Goal: Navigation & Orientation: Go to known website

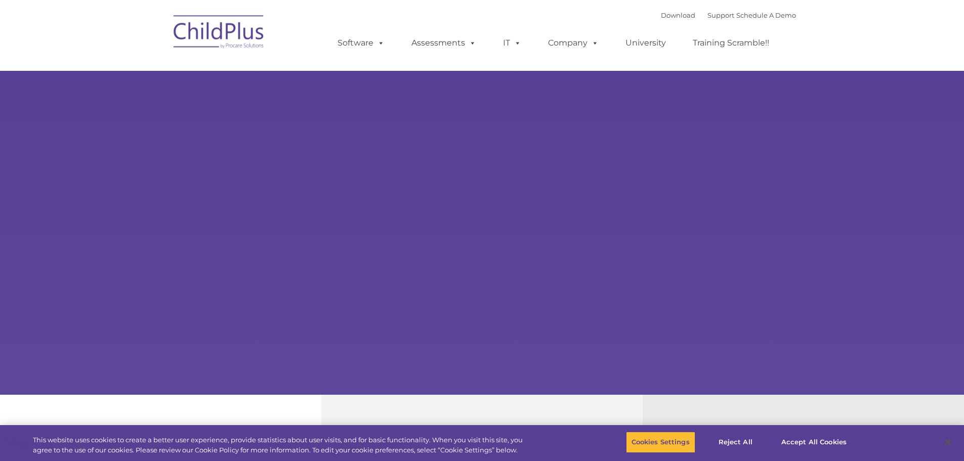
select select "MEDIUM"
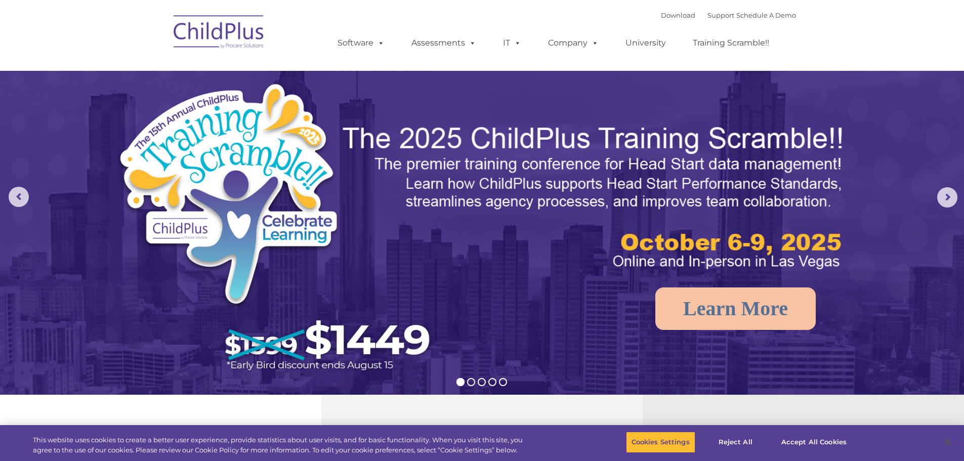
click at [198, 30] on img at bounding box center [218, 33] width 101 height 51
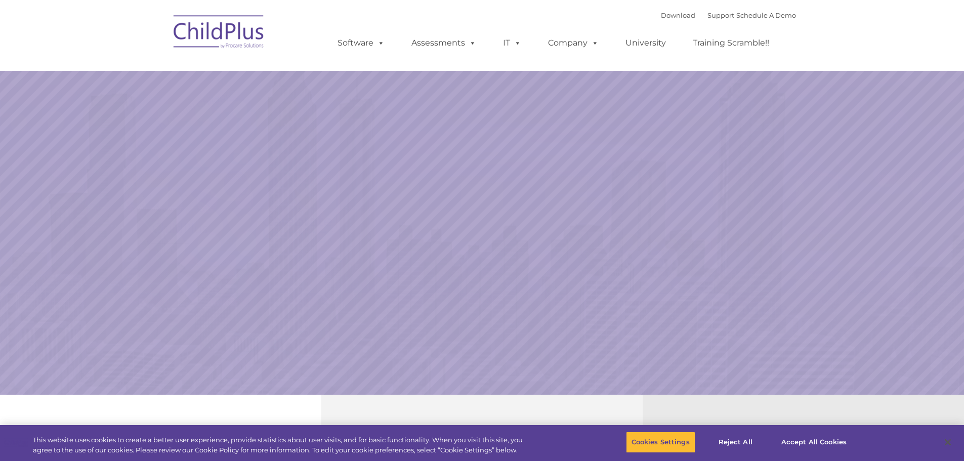
select select "MEDIUM"
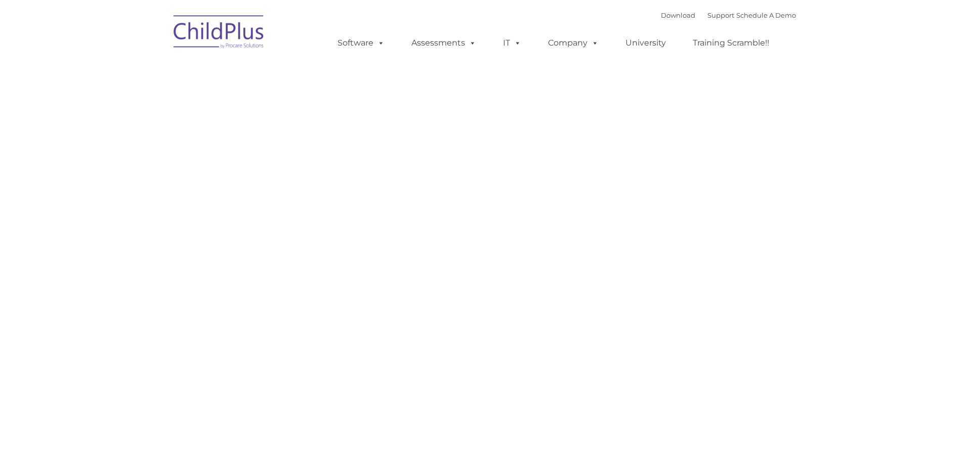
type input ""
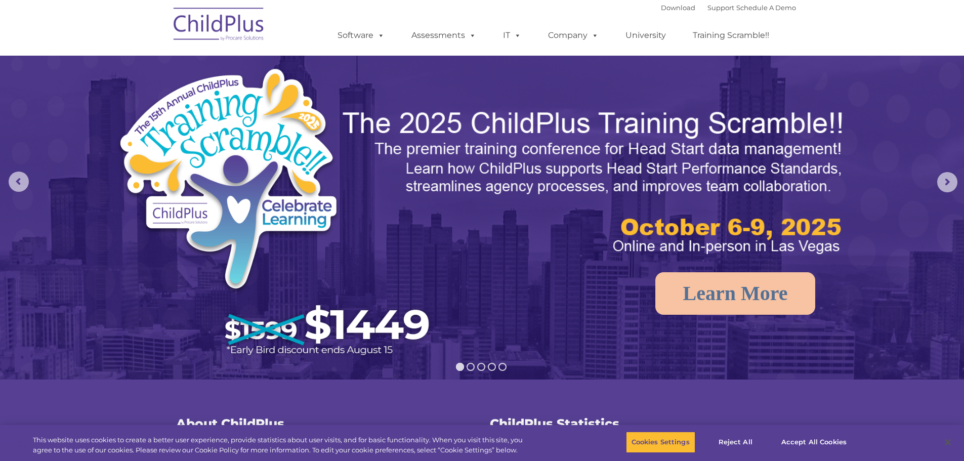
click at [229, 27] on img at bounding box center [218, 26] width 101 height 51
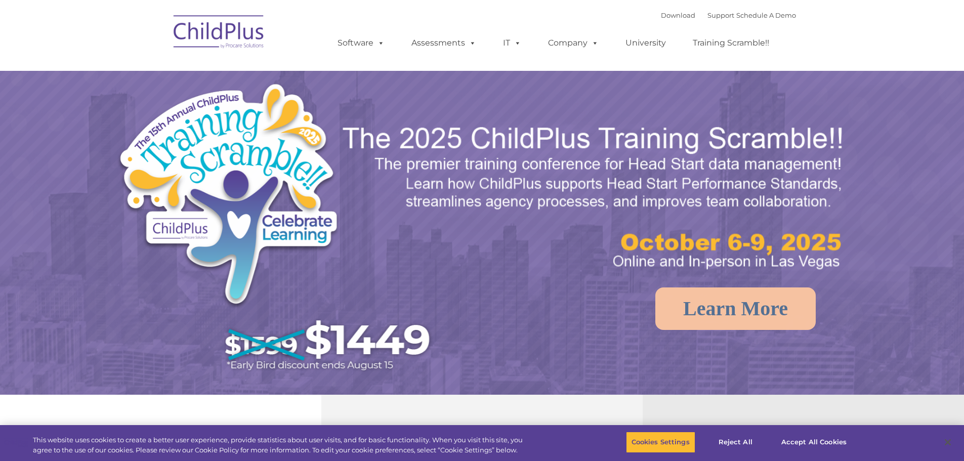
select select "MEDIUM"
